Goal: Task Accomplishment & Management: Use online tool/utility

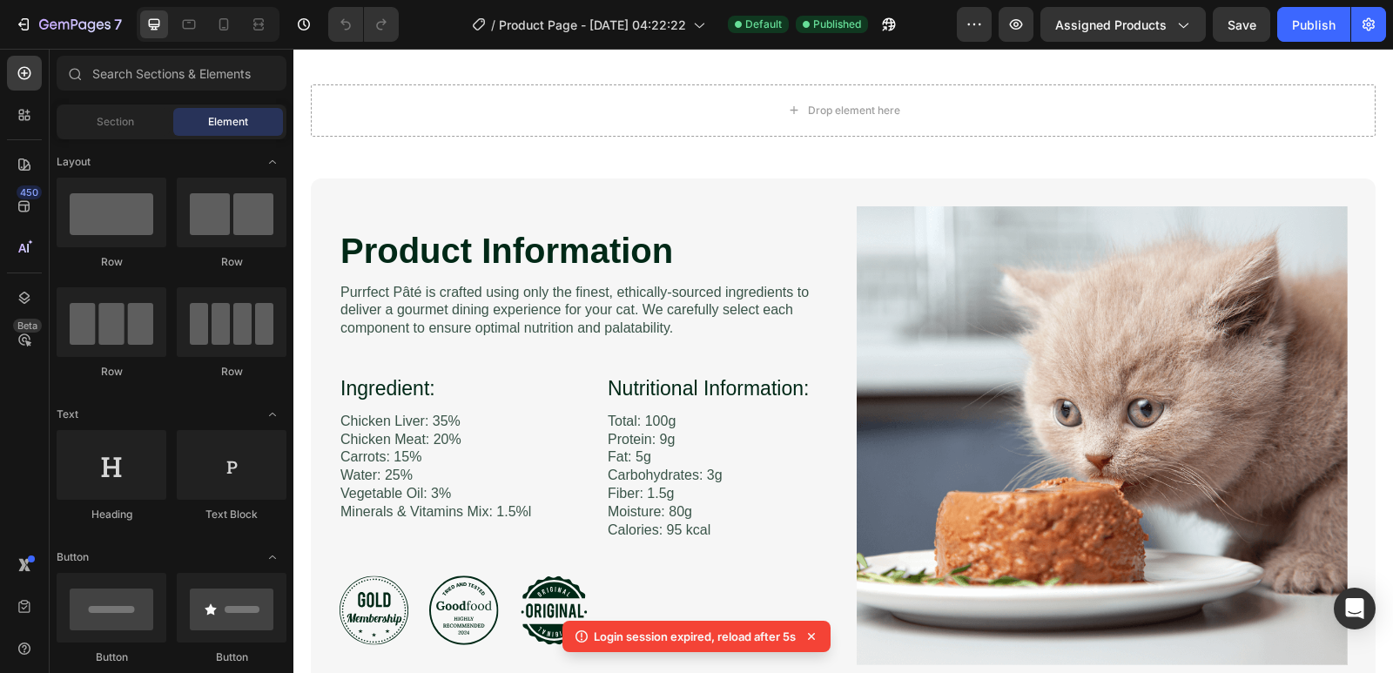
scroll to position [3570, 0]
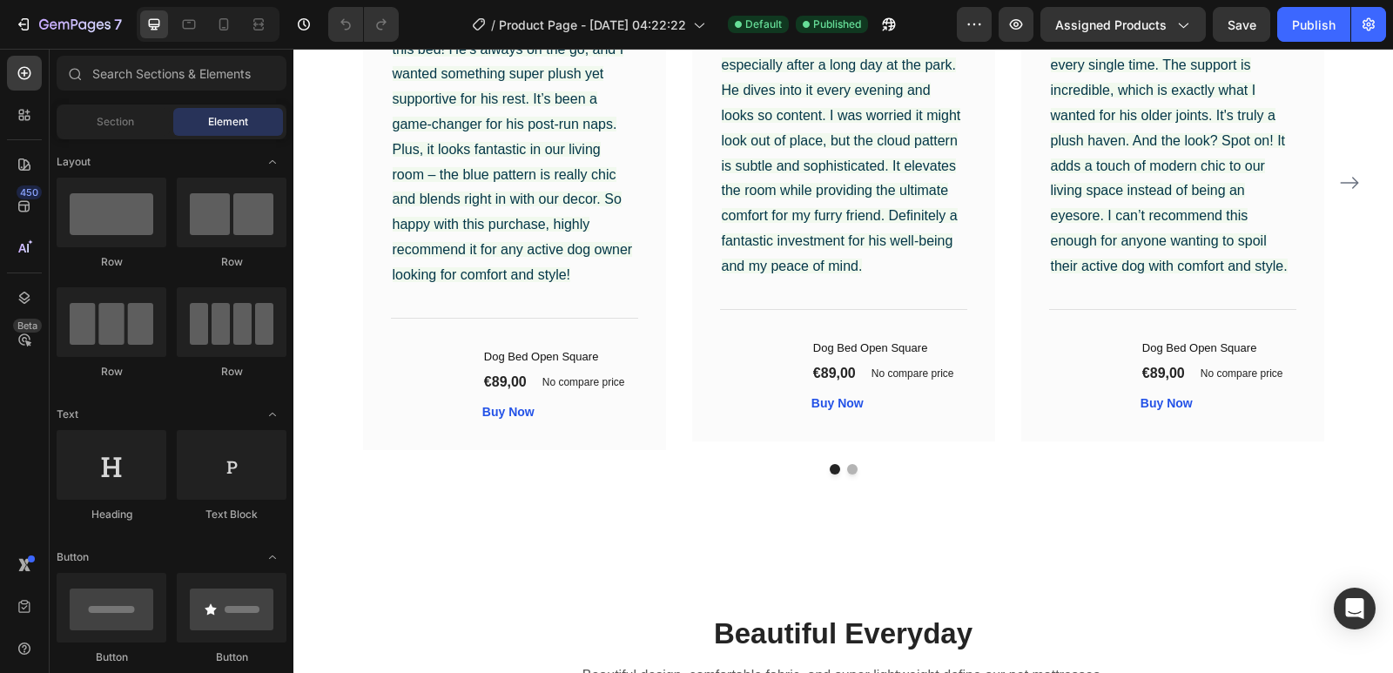
scroll to position [2034, 0]
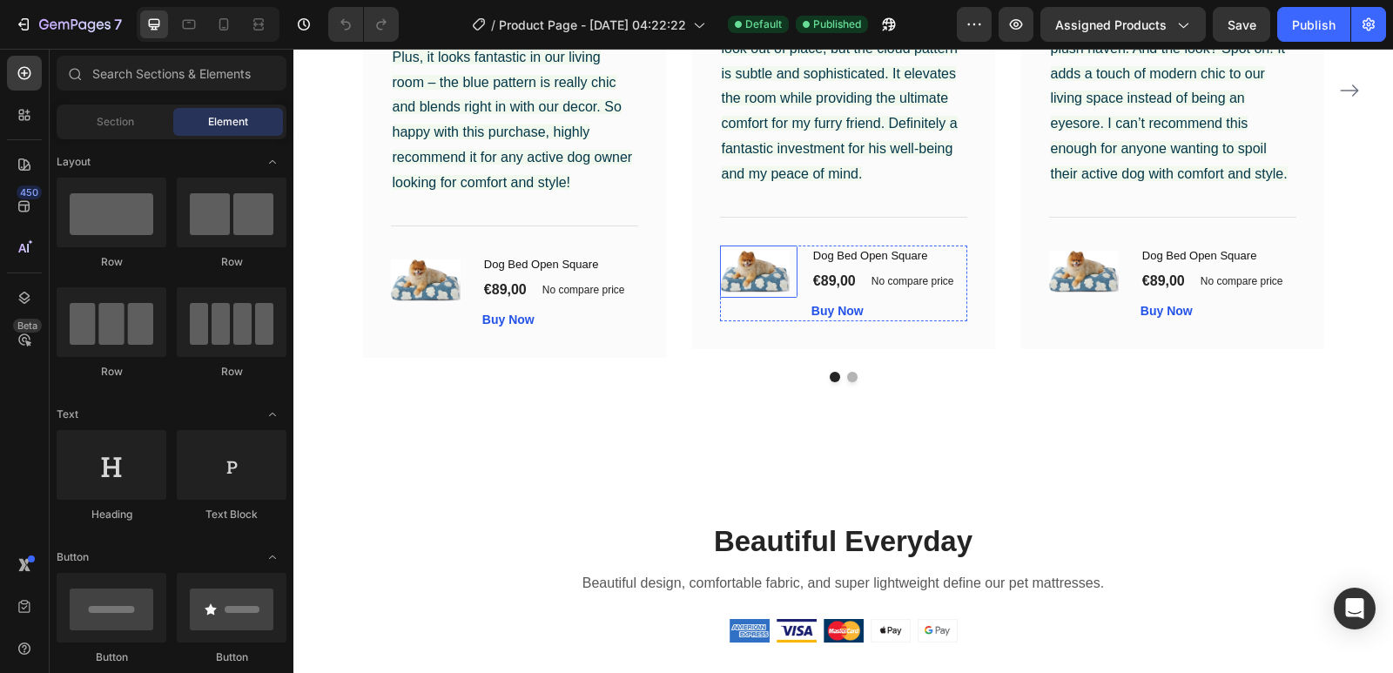
click at [750, 273] on img at bounding box center [755, 272] width 70 height 42
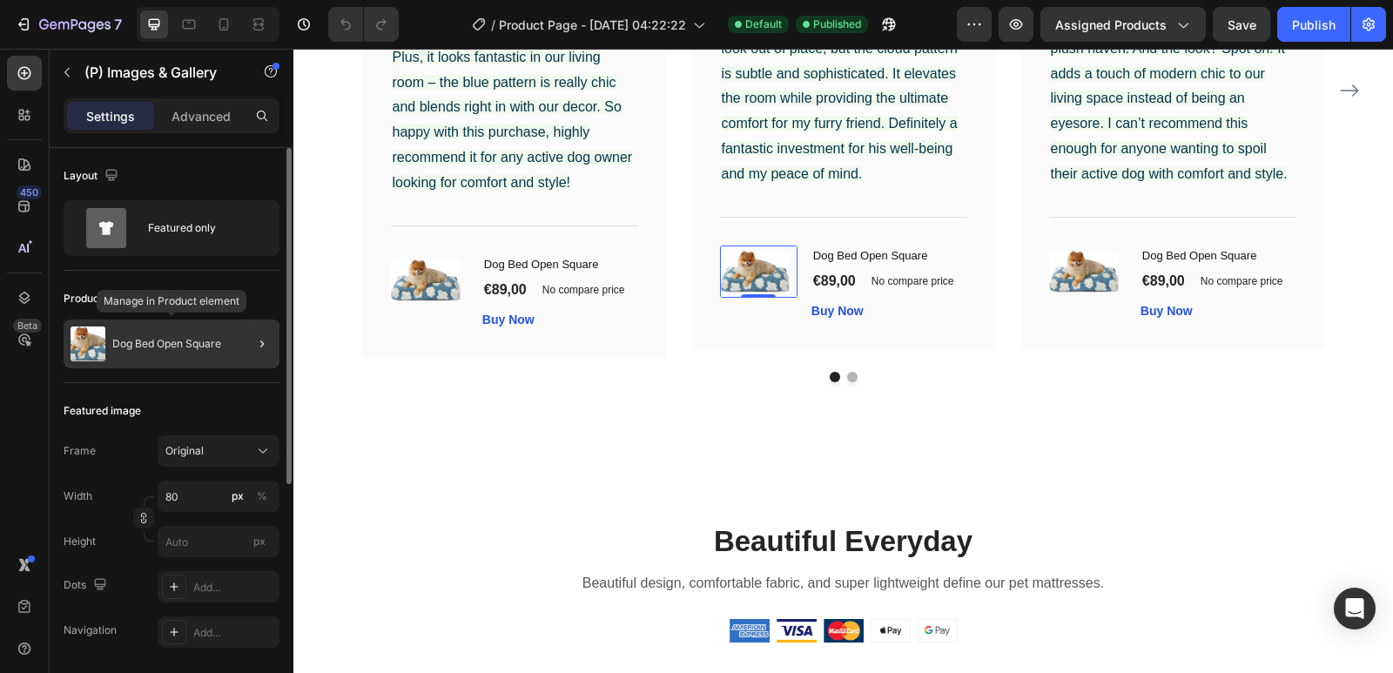
click at [157, 338] on p "Dog Bed Open Square" at bounding box center [166, 344] width 109 height 12
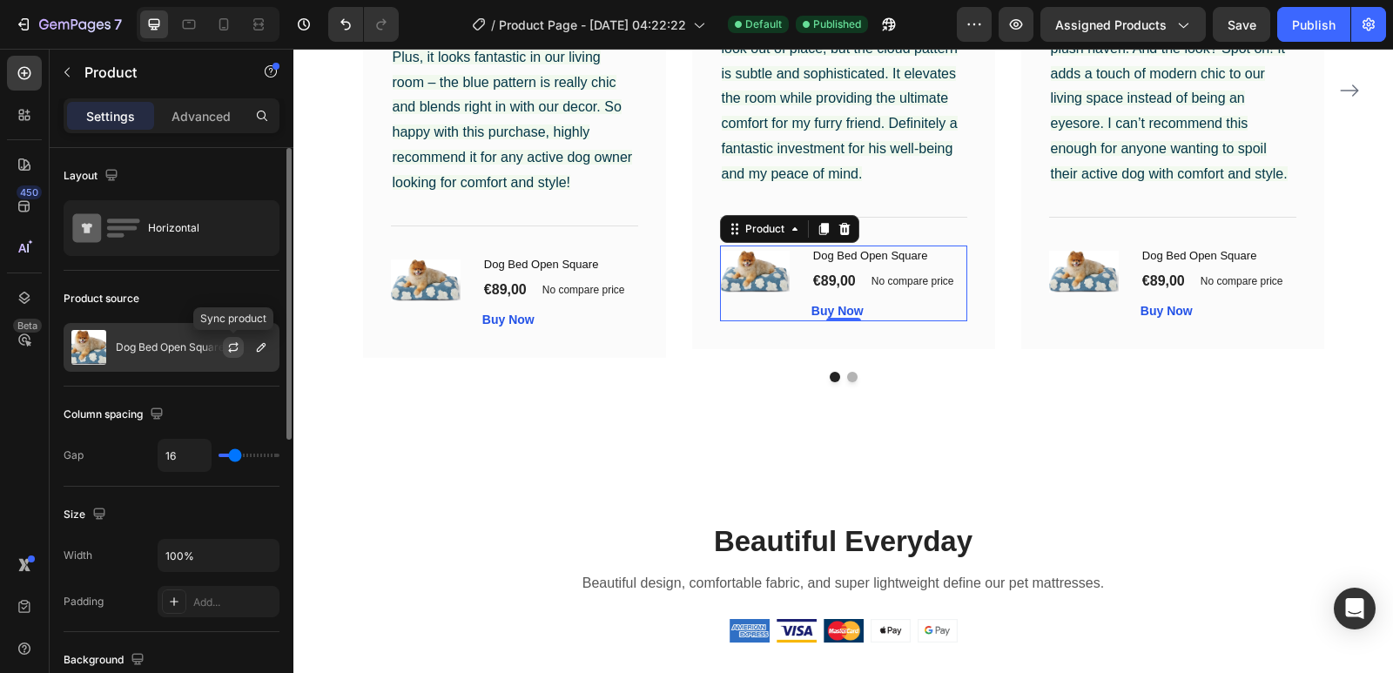
click at [235, 350] on icon "button" at bounding box center [233, 349] width 10 height 5
click at [259, 344] on icon "button" at bounding box center [261, 347] width 14 height 14
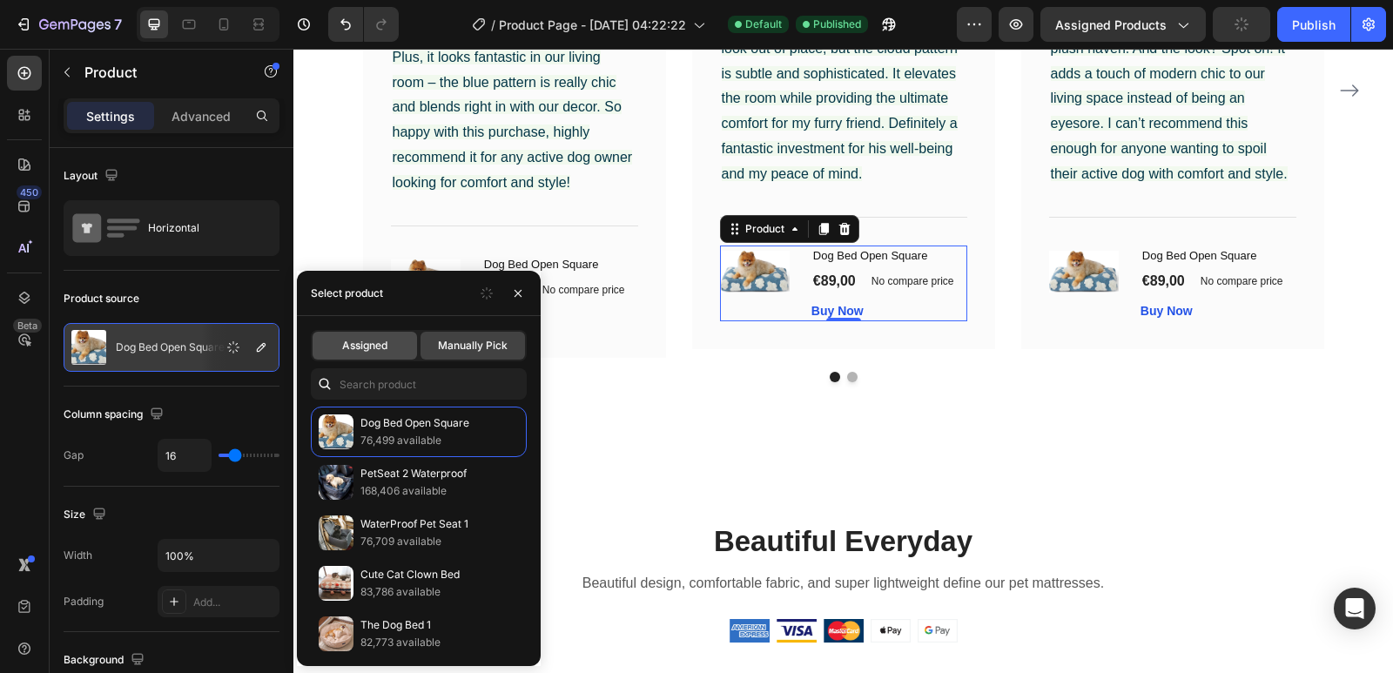
click at [373, 340] on span "Assigned" at bounding box center [364, 346] width 45 height 16
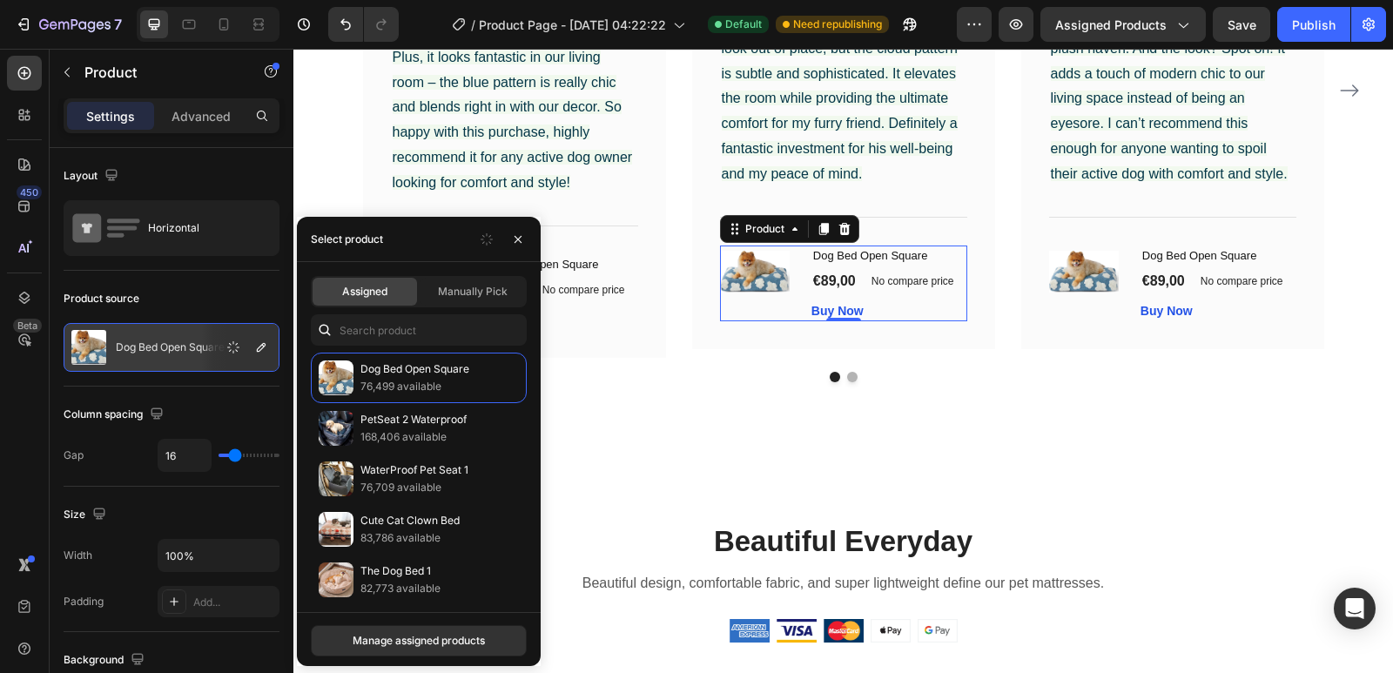
click at [363, 293] on span "Assigned" at bounding box center [364, 292] width 45 height 16
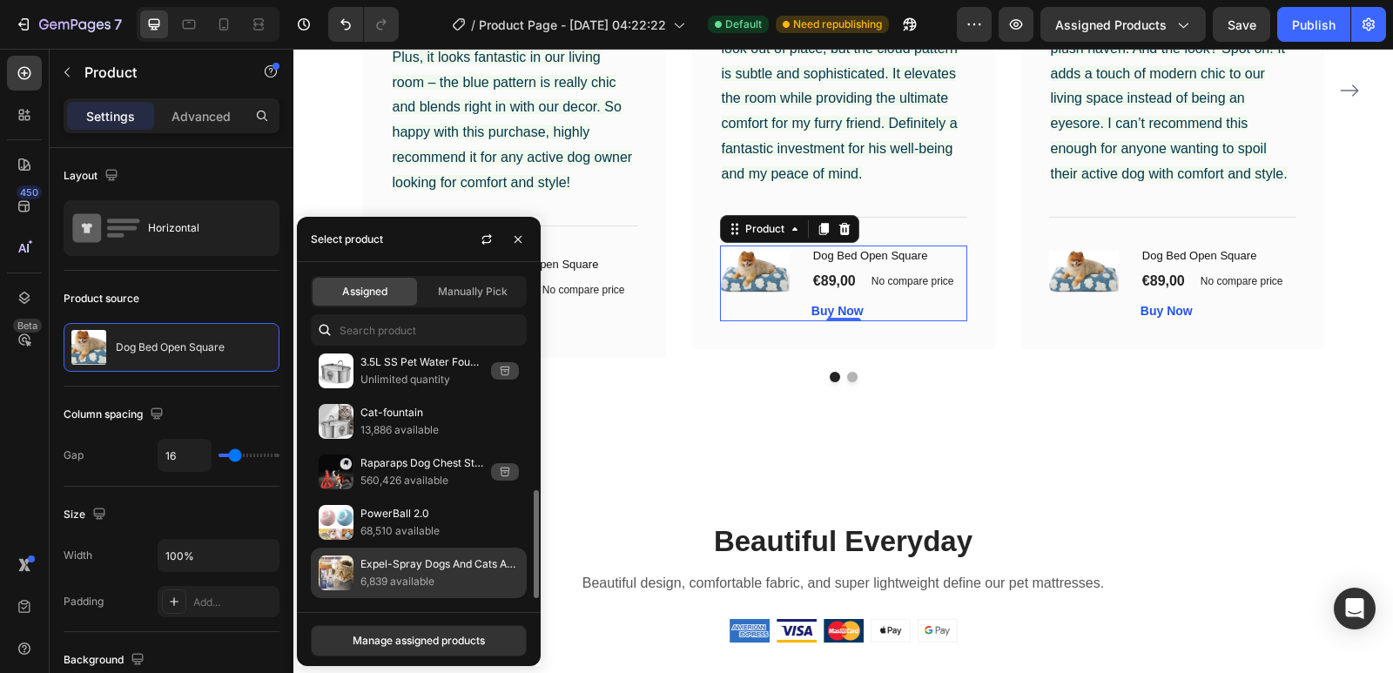
scroll to position [0, 0]
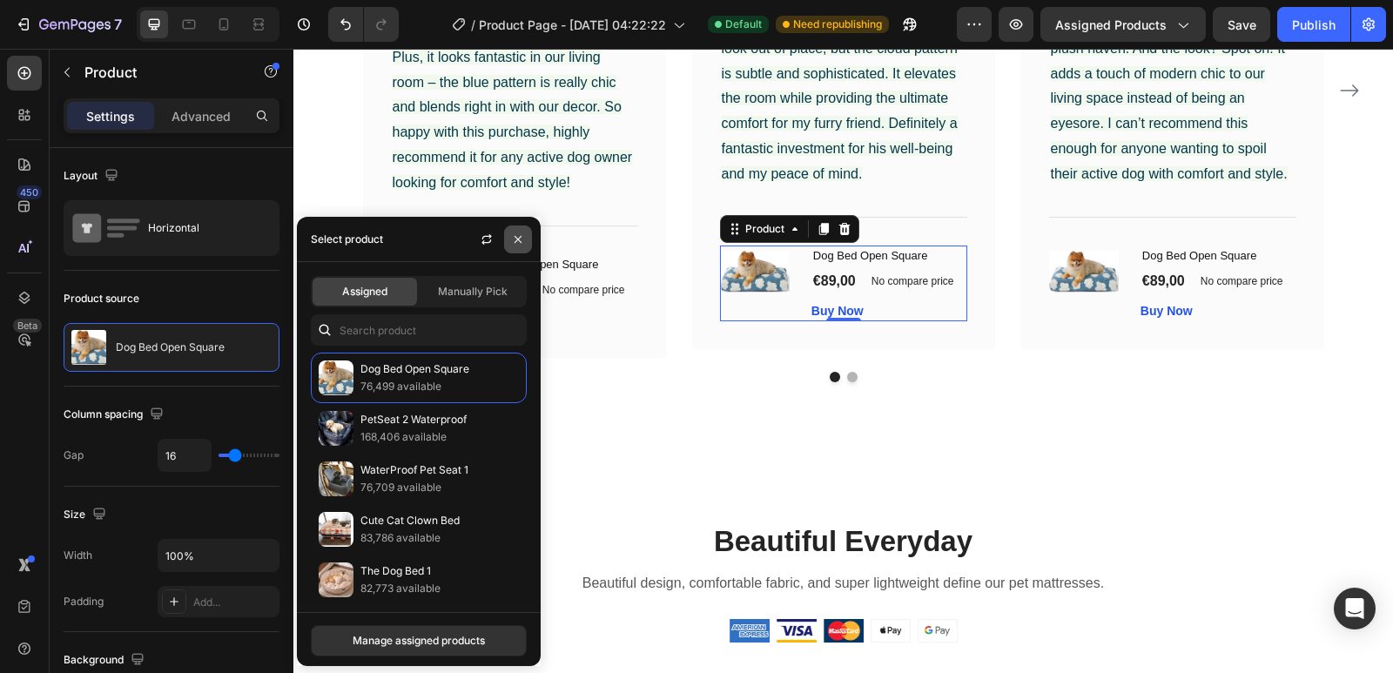
click at [521, 245] on icon "button" at bounding box center [518, 239] width 14 height 14
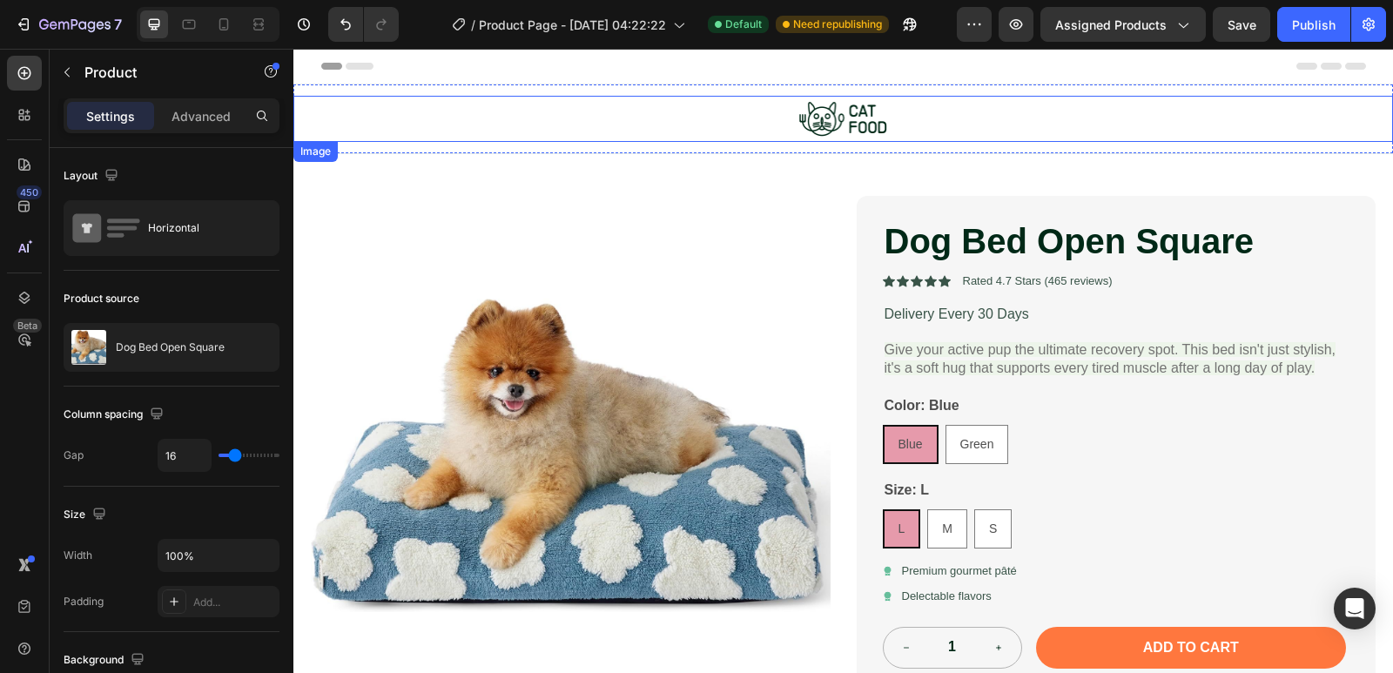
click at [933, 124] on div at bounding box center [843, 119] width 1100 height 46
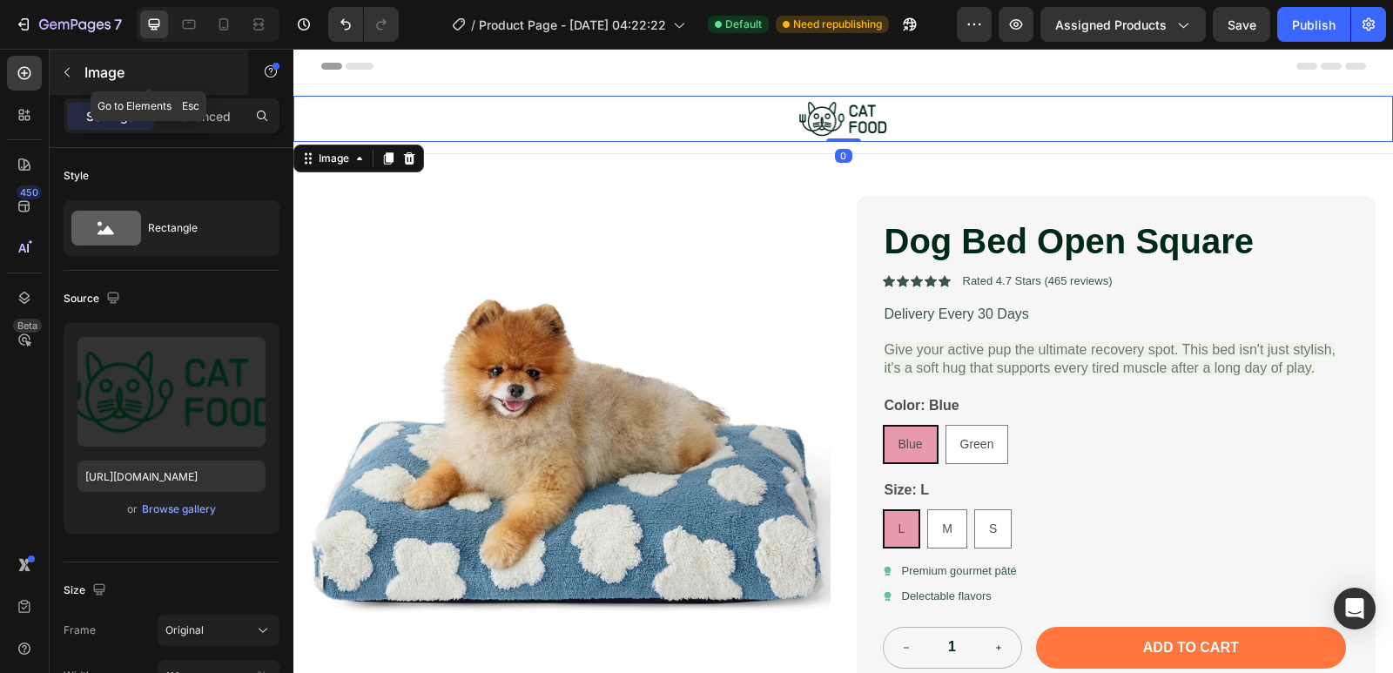
click at [71, 69] on icon "button" at bounding box center [67, 72] width 14 height 14
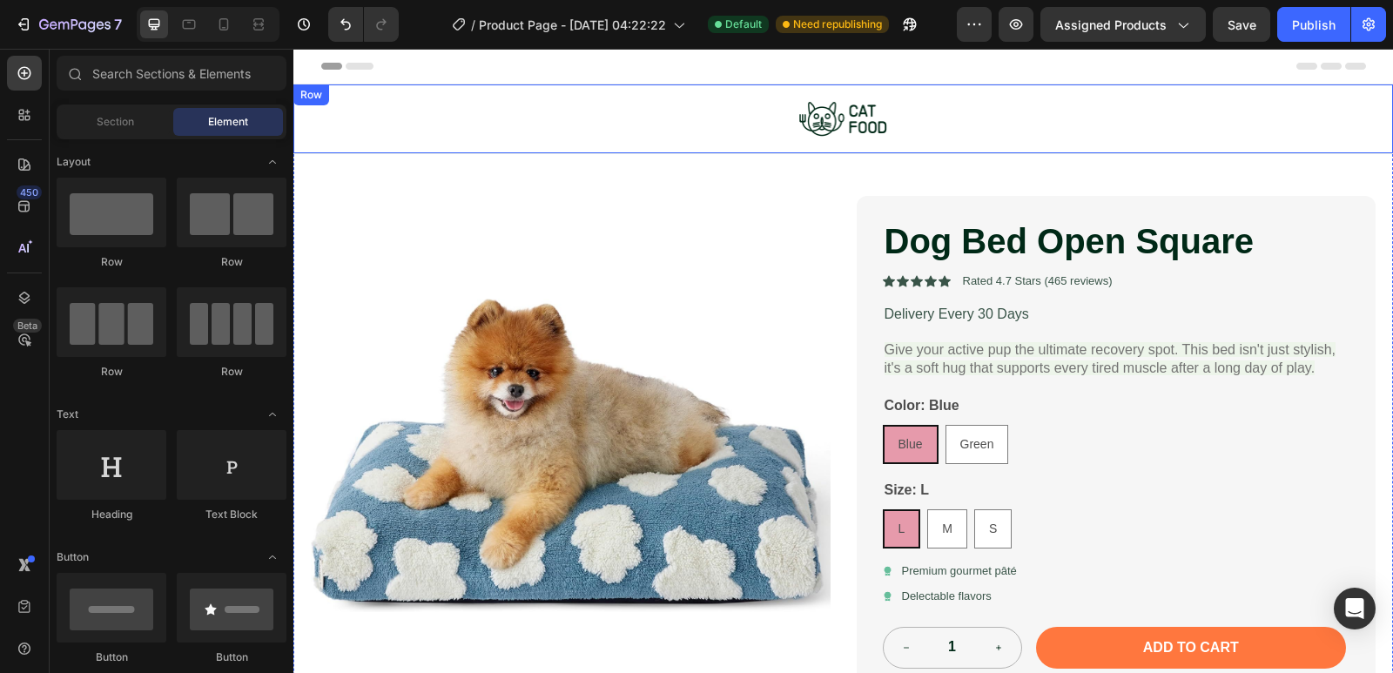
click at [391, 91] on div "Image Row" at bounding box center [843, 119] width 1100 height 70
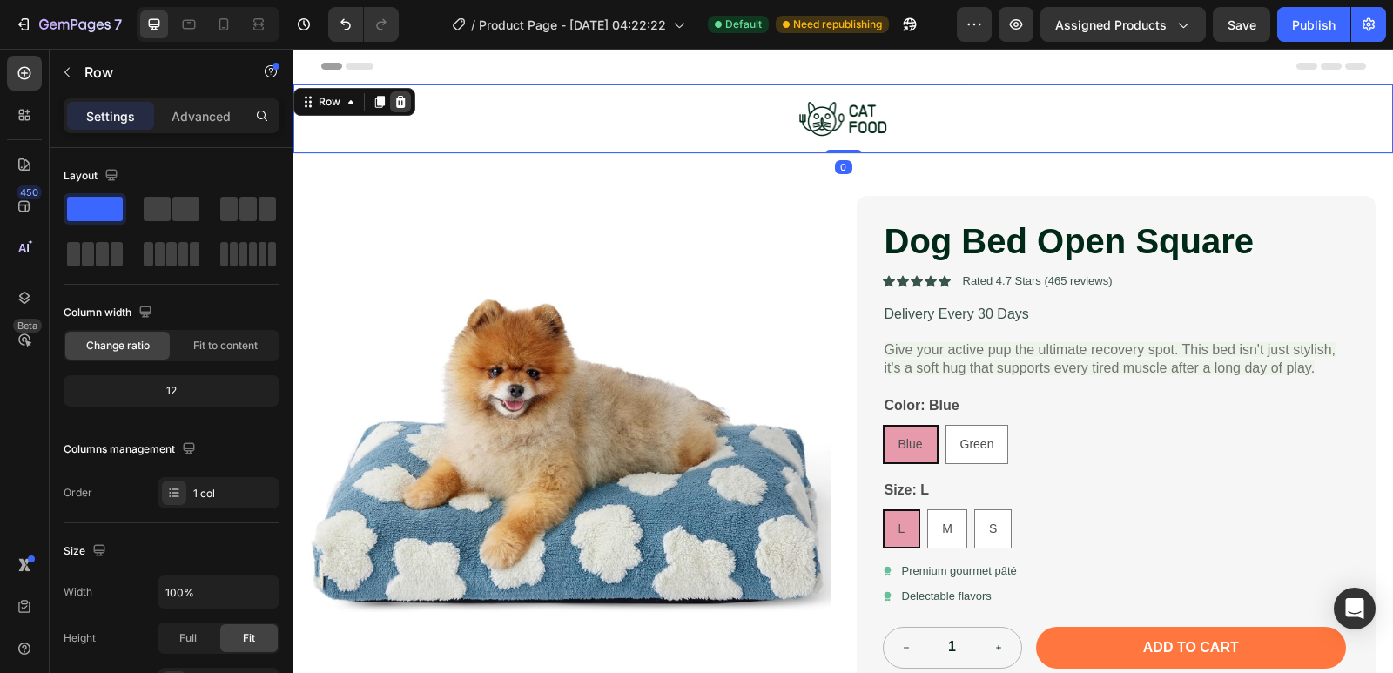
click at [404, 100] on icon at bounding box center [400, 102] width 11 height 12
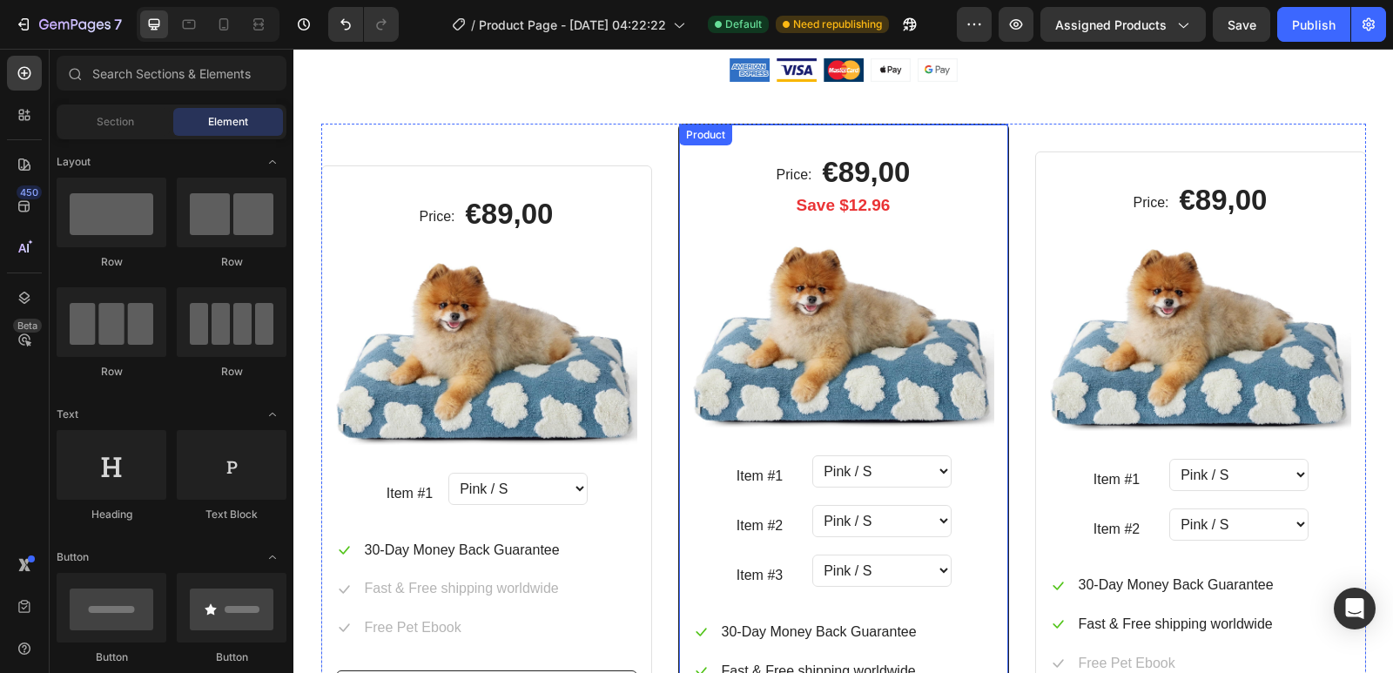
scroll to position [2699, 0]
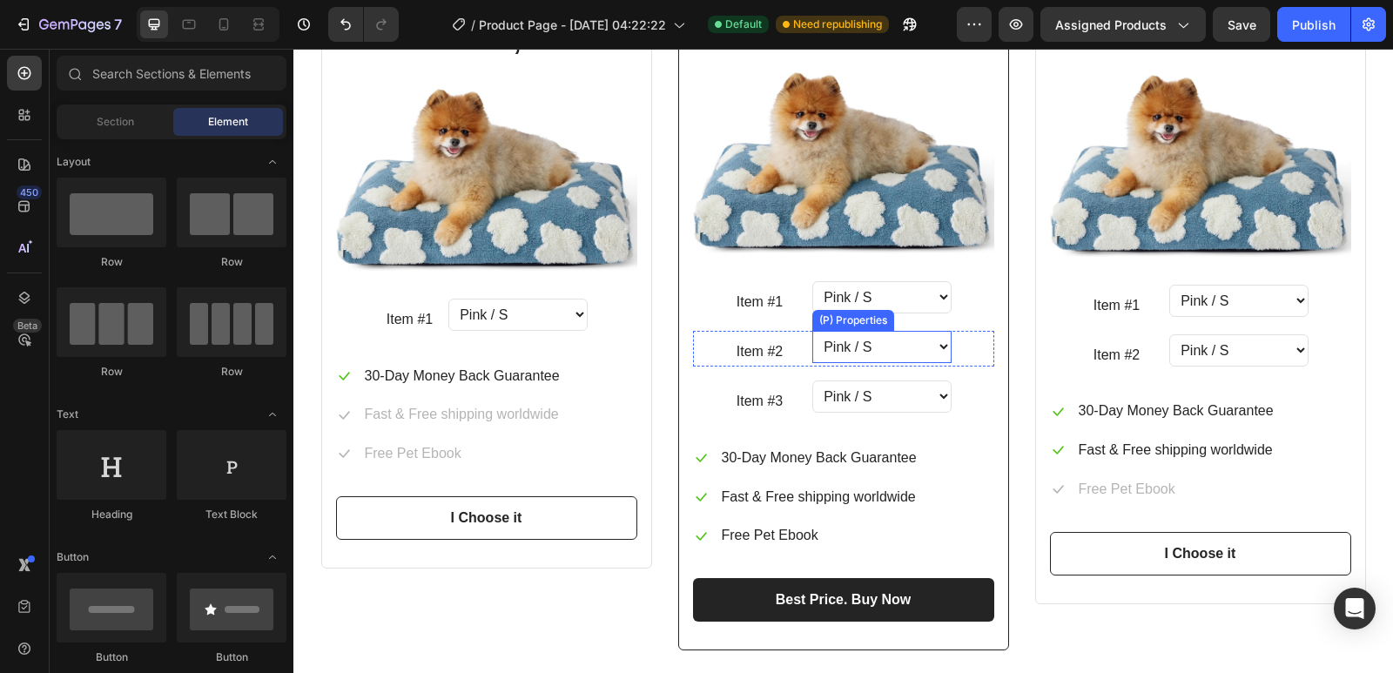
click at [881, 347] on select "Pink / S Pink / M Pink / L Blue / S Blue / M Blue / L Yellow / S Yellow / M Yel…" at bounding box center [881, 347] width 139 height 32
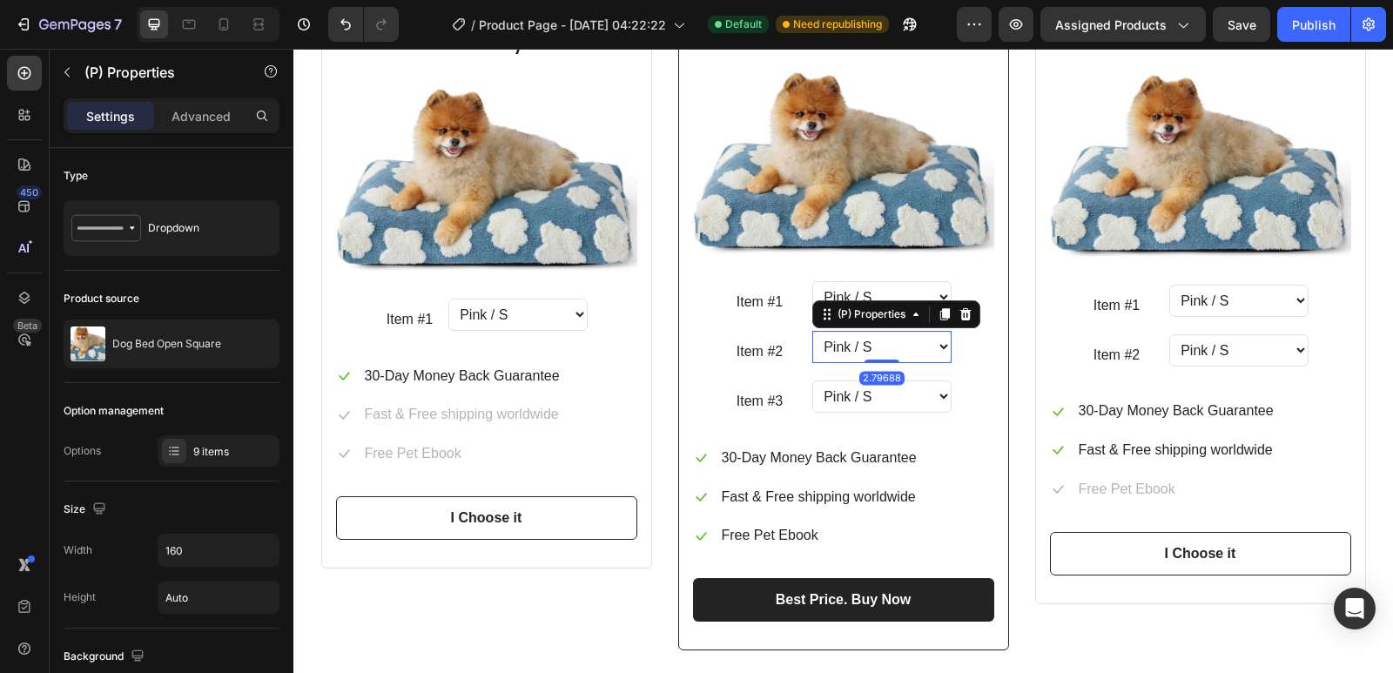
click at [919, 340] on select "Pink / S Pink / M Pink / L Blue / S Blue / M Blue / L Yellow / S Yellow / M Yel…" at bounding box center [881, 347] width 139 height 32
select select "Pink / M"
click at [812, 331] on select "Pink / S Pink / M Pink / L Blue / S Blue / M Blue / L Yellow / S Yellow / M Yel…" at bounding box center [881, 347] width 139 height 32
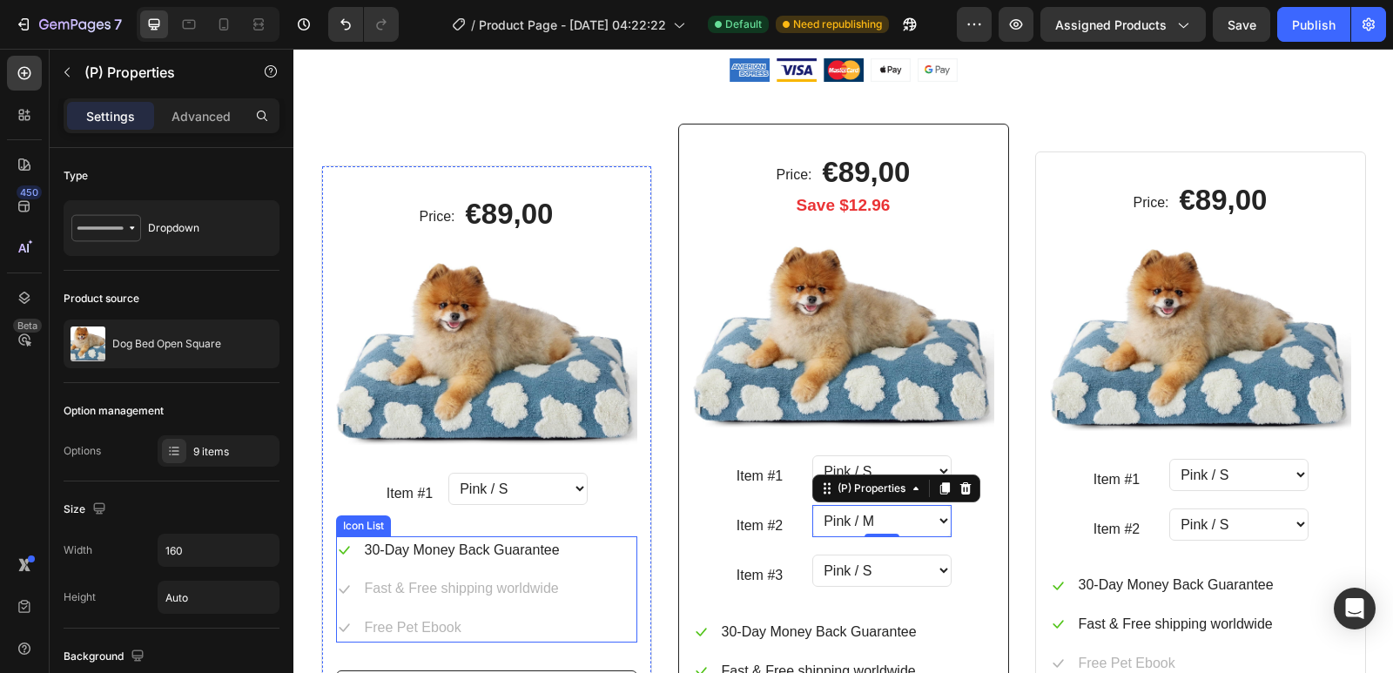
scroll to position [2438, 0]
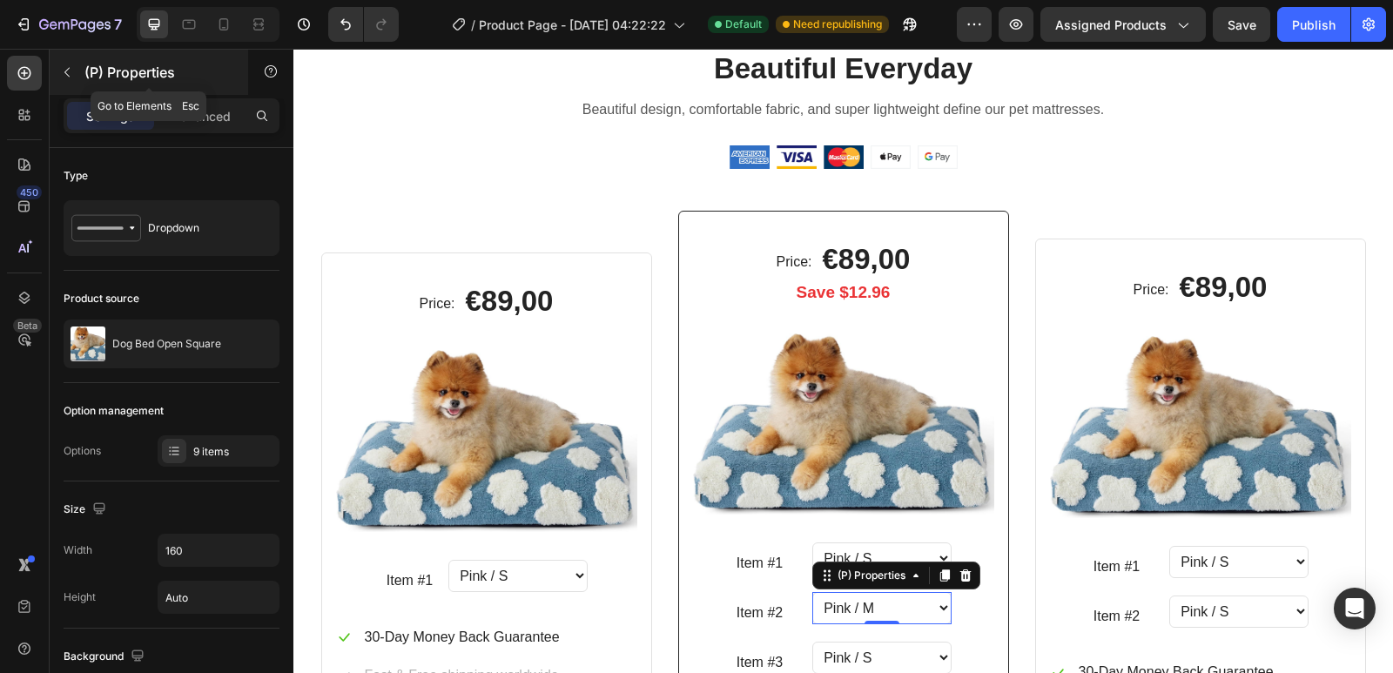
click at [76, 73] on button "button" at bounding box center [67, 72] width 28 height 28
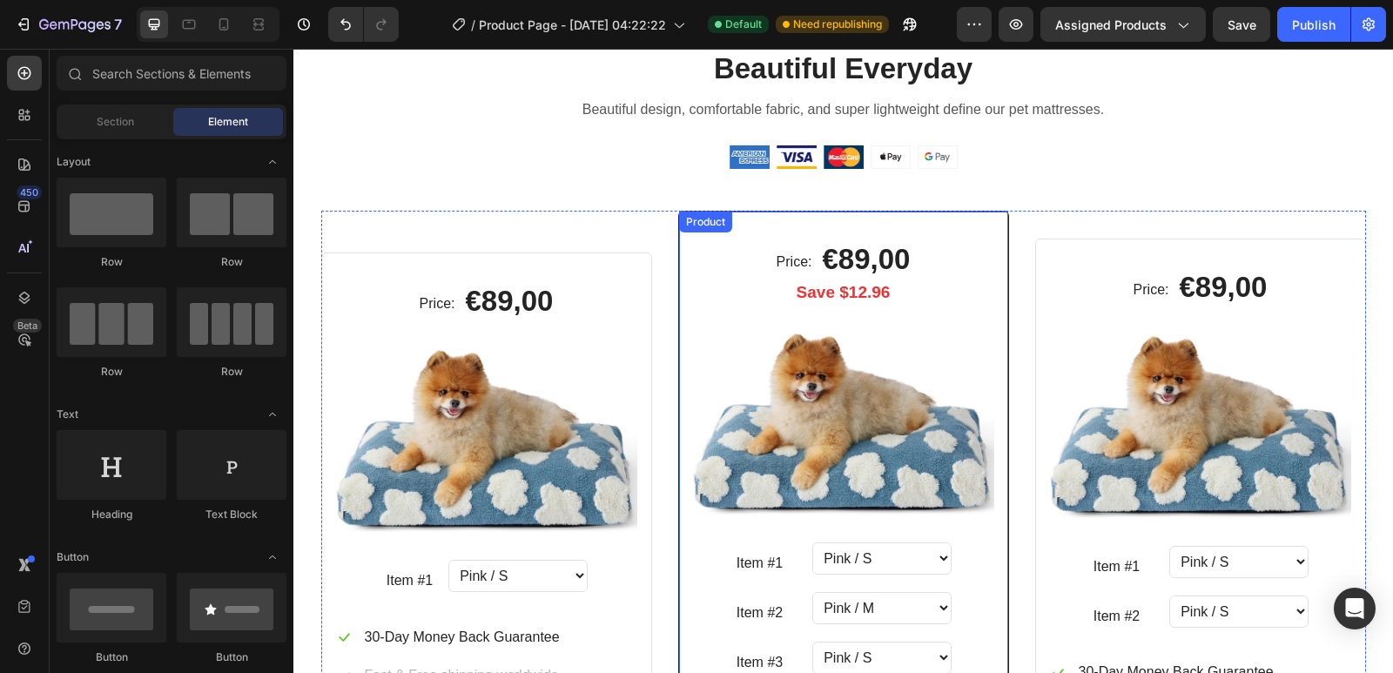
click at [767, 222] on div "Price: Text block €89,00 (P) Price (P) Price Row Save $12.96 Text block 3 Petz …" at bounding box center [843, 561] width 331 height 701
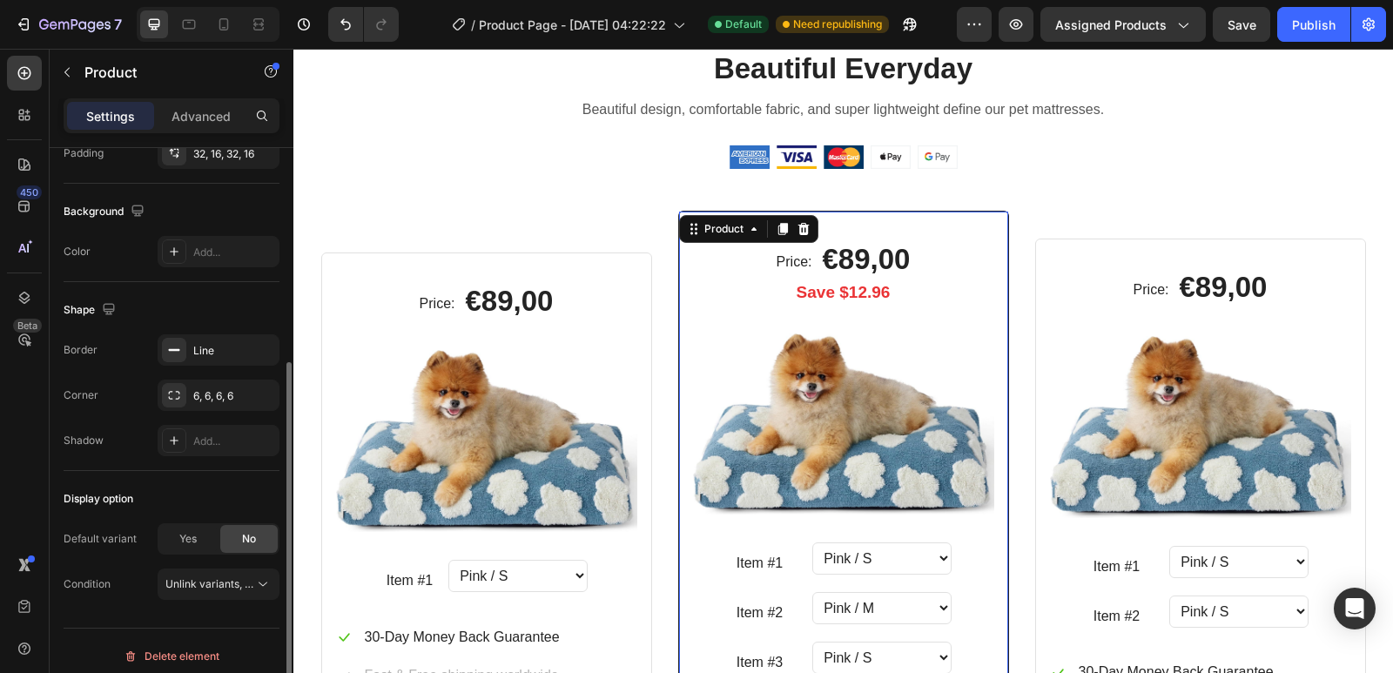
scroll to position [359, 0]
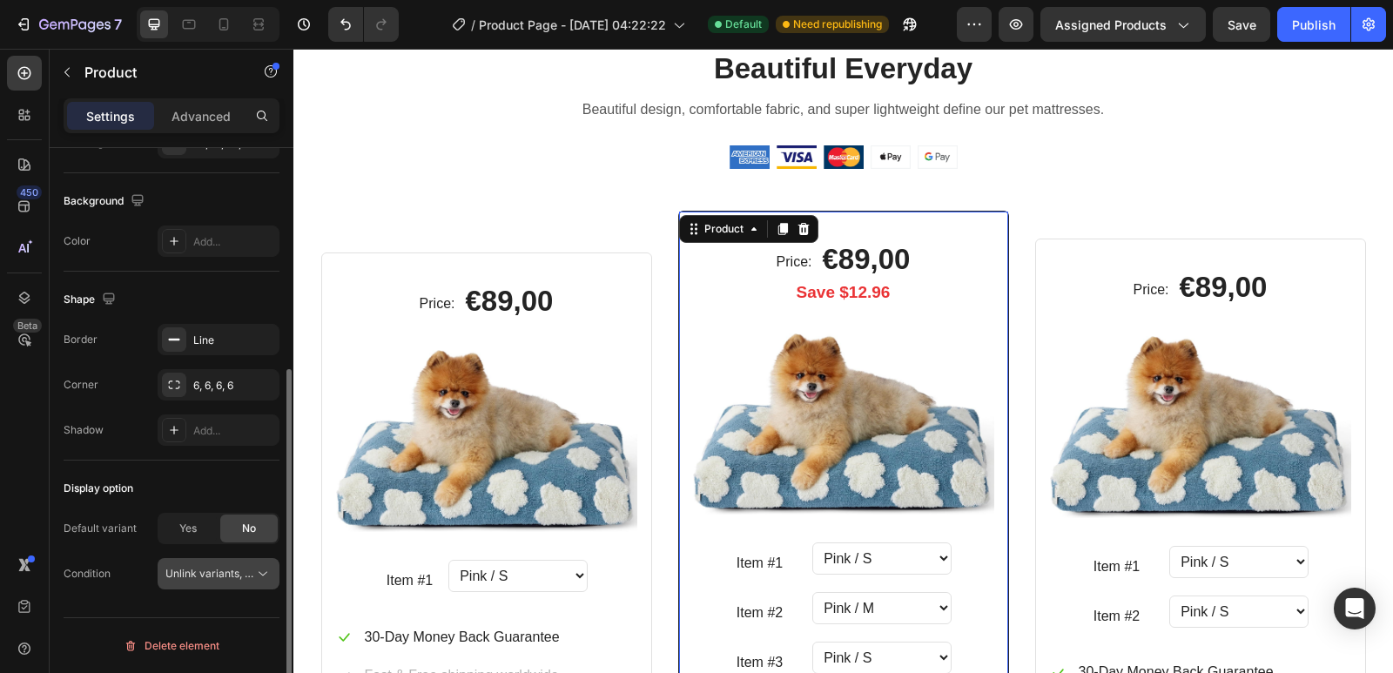
click at [208, 575] on span "Unlink variants, quantity <br> between same products" at bounding box center [298, 573] width 267 height 13
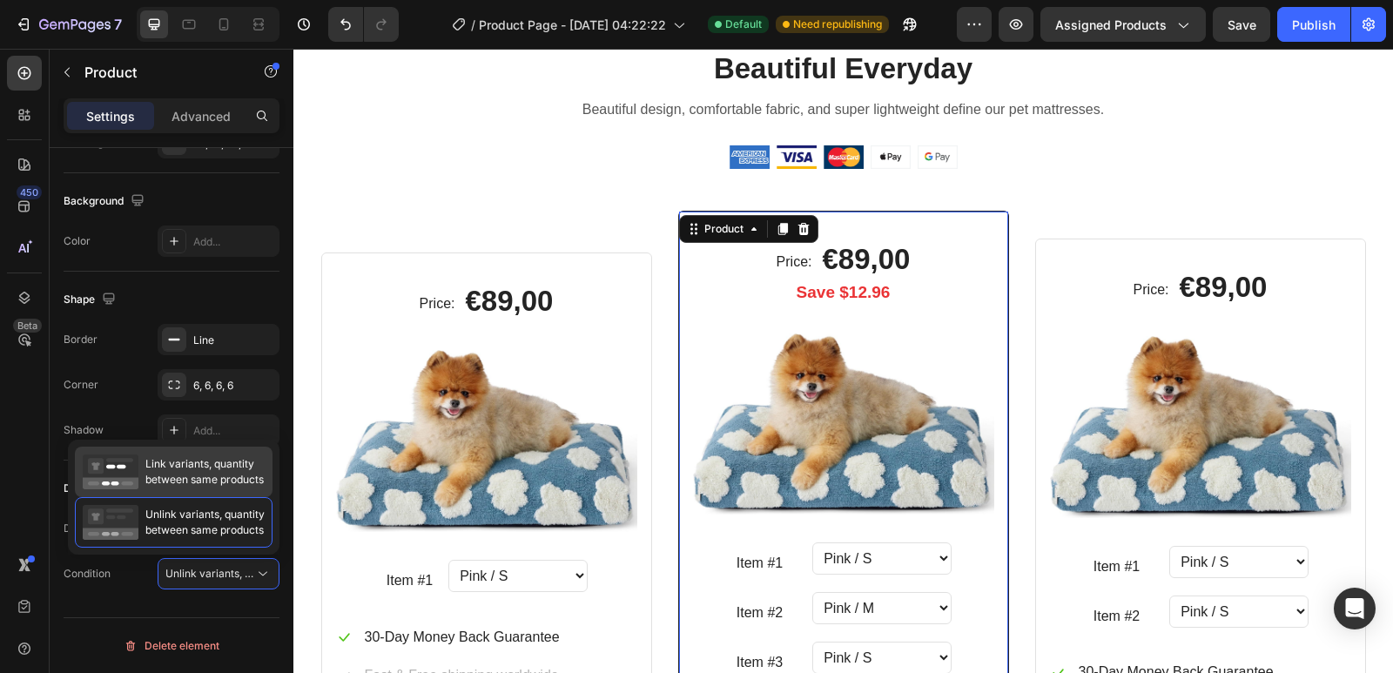
click at [186, 481] on span "Link variants, quantity between same products" at bounding box center [204, 471] width 118 height 31
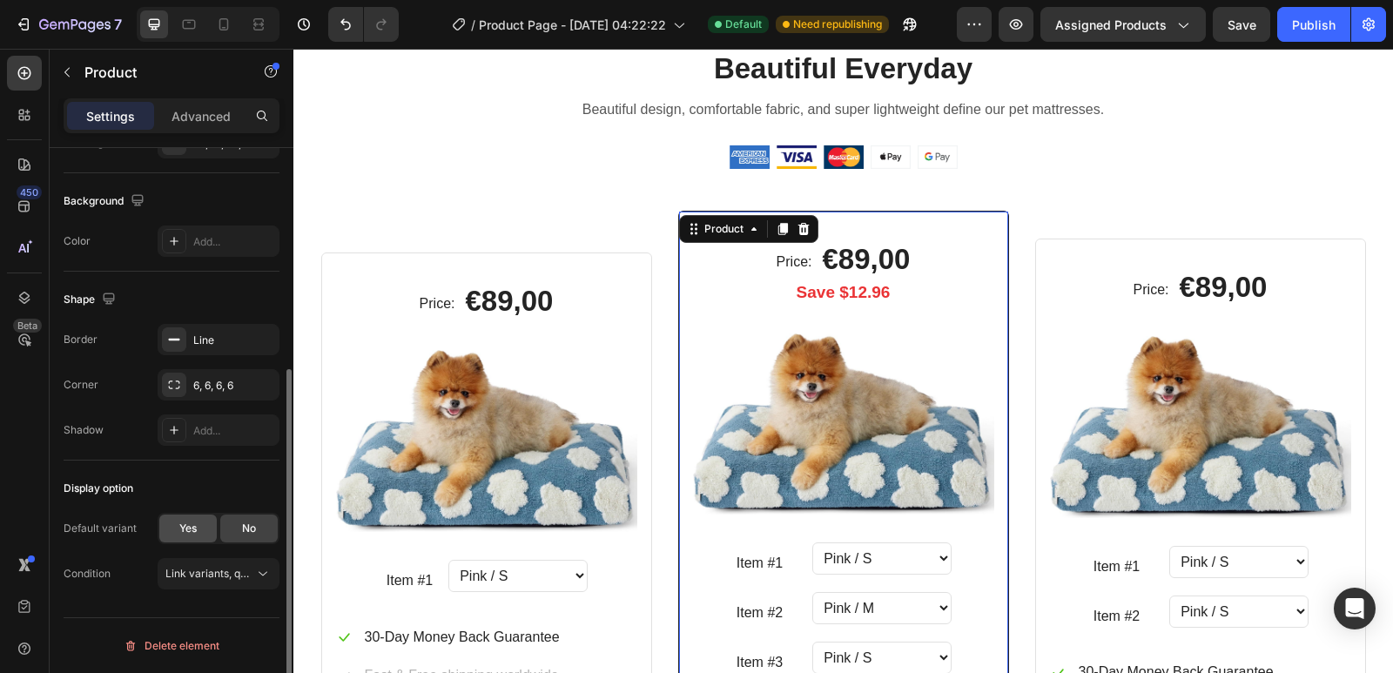
click at [198, 528] on div "Yes" at bounding box center [187, 529] width 57 height 28
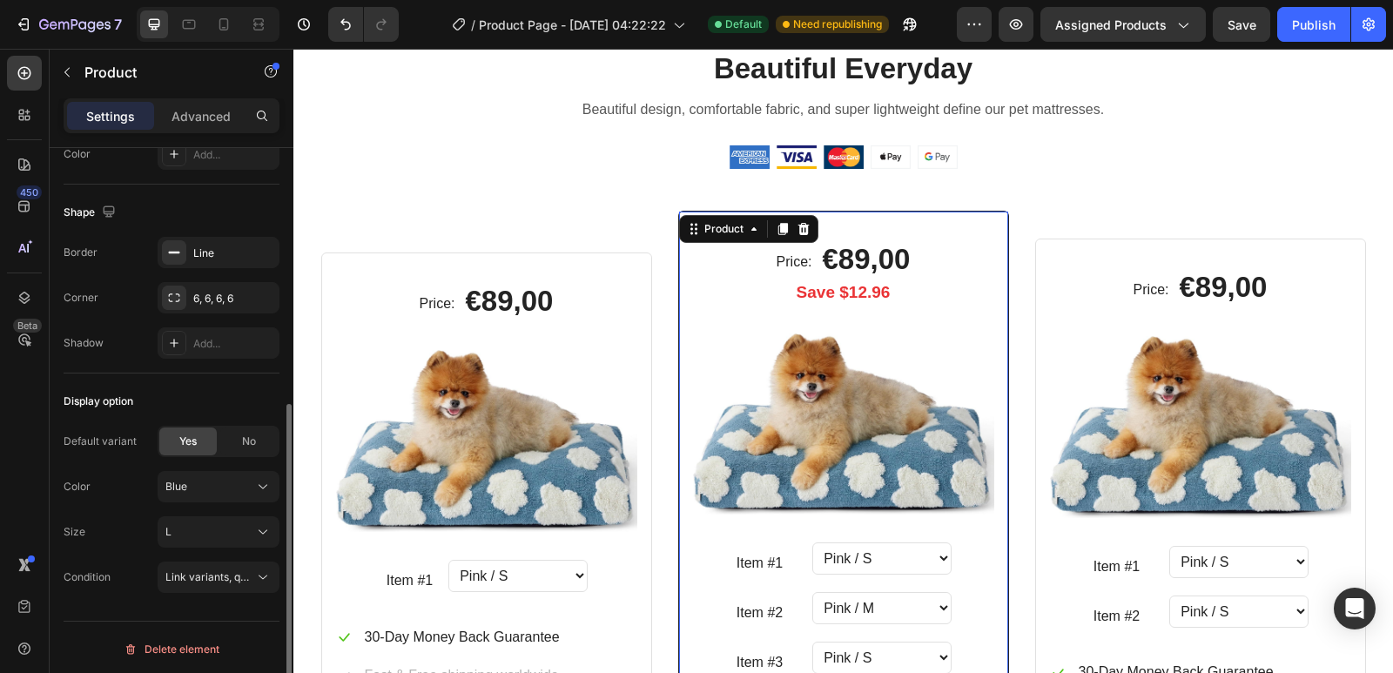
scroll to position [449, 0]
click at [239, 440] on div "No" at bounding box center [248, 438] width 57 height 28
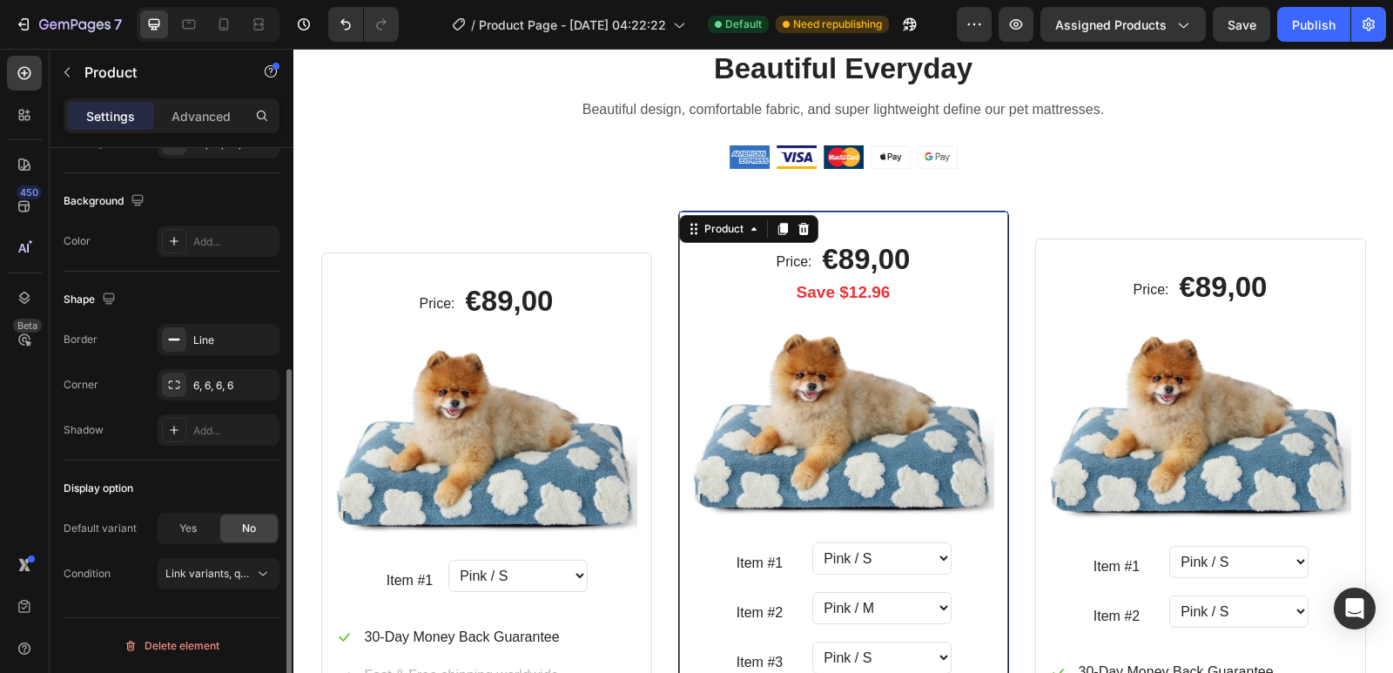
scroll to position [359, 0]
